Goal: Find specific page/section: Find specific page/section

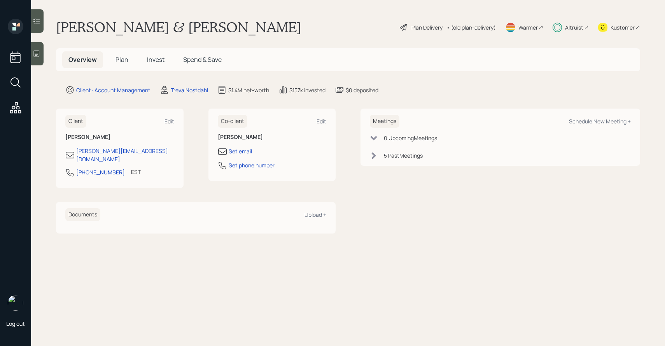
click at [154, 65] on h5 "Invest" at bounding box center [156, 59] width 30 height 17
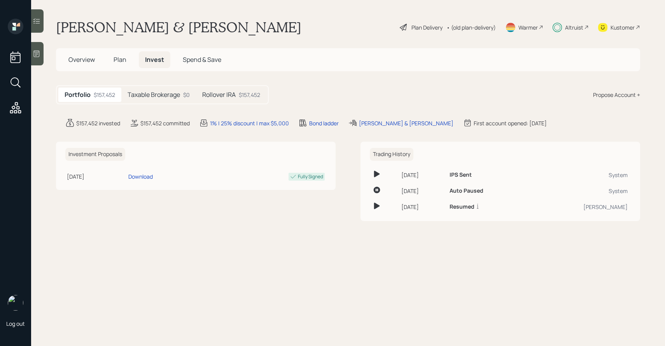
click at [41, 27] on div at bounding box center [37, 20] width 12 height 23
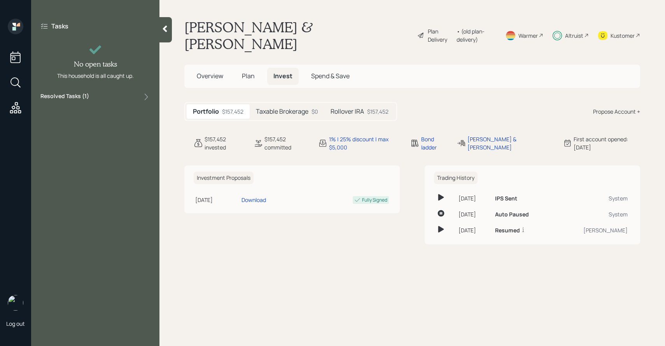
click at [74, 94] on label "Resolved Tasks ( 1 )" at bounding box center [64, 96] width 49 height 9
click at [342, 108] on h5 "Rollover IRA" at bounding box center [347, 111] width 33 height 7
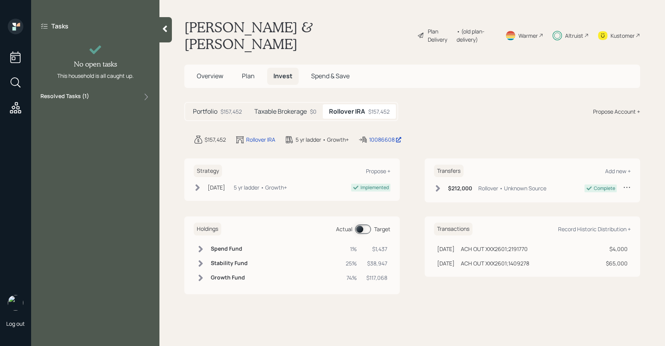
click at [364, 224] on span at bounding box center [363, 228] width 16 height 9
click at [621, 31] on div "Kustomer" at bounding box center [619, 35] width 42 height 33
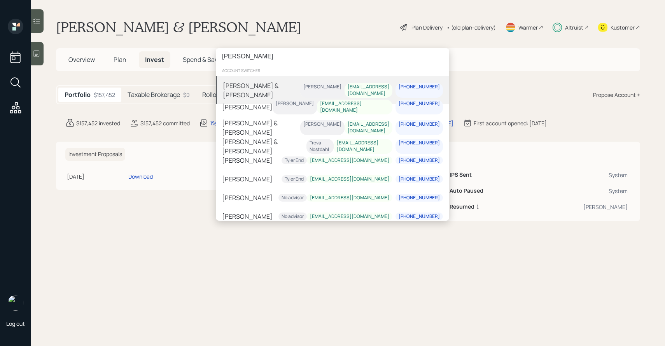
type input "[PERSON_NAME]"
